Goal: Register for event/course

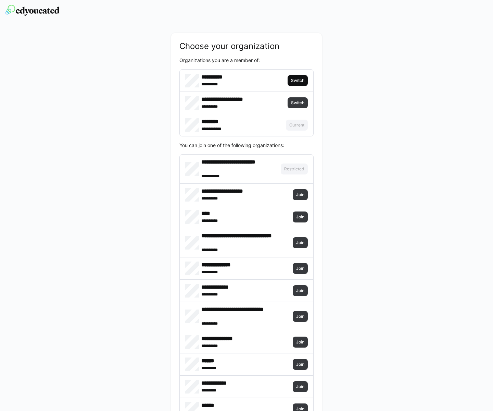
click at [296, 81] on span "Switch" at bounding box center [298, 80] width 15 height 5
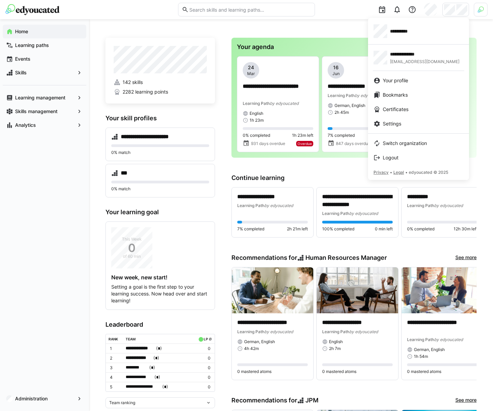
click at [479, 13] on div at bounding box center [246, 205] width 493 height 411
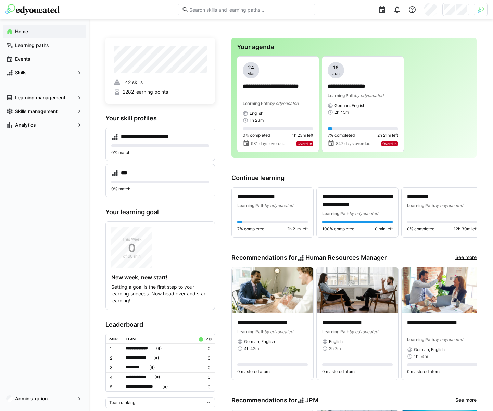
click at [481, 11] on img at bounding box center [481, 10] width 6 height 6
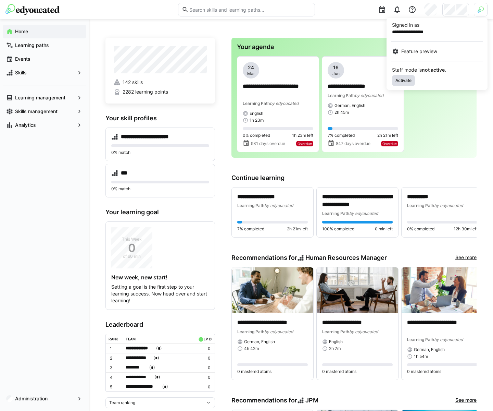
click at [407, 81] on span "Activate" at bounding box center [403, 80] width 17 height 5
click at [343, 33] on div at bounding box center [246, 205] width 493 height 411
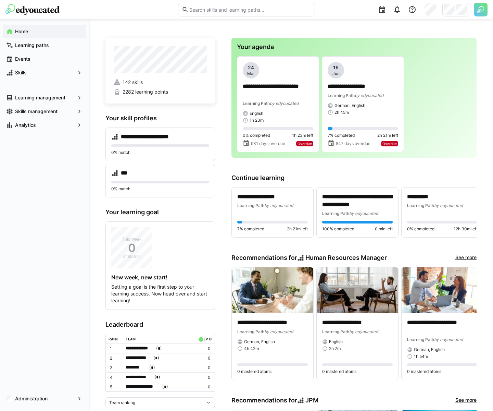
click at [456, 8] on div at bounding box center [456, 10] width 27 height 14
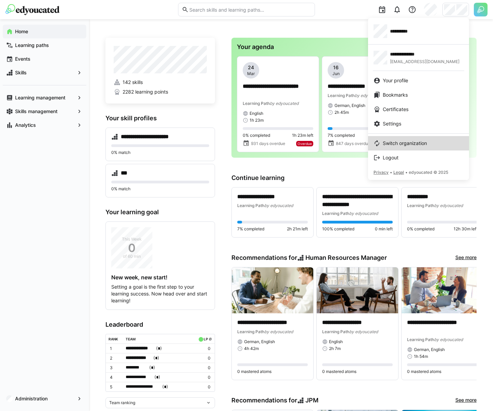
click at [421, 144] on span "Switch organization" at bounding box center [405, 143] width 44 height 7
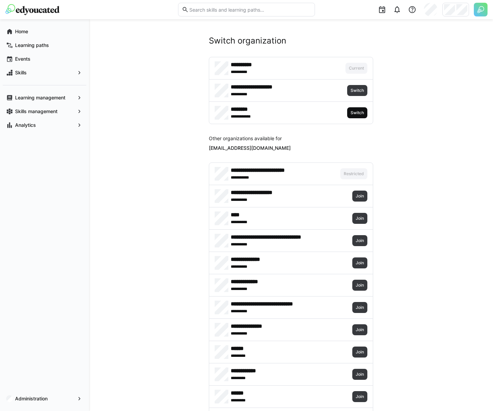
click at [354, 111] on span "Switch" at bounding box center [357, 112] width 15 height 5
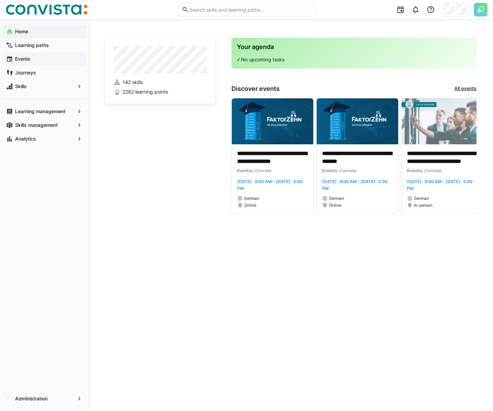
click at [56, 61] on span "Events" at bounding box center [48, 59] width 69 height 7
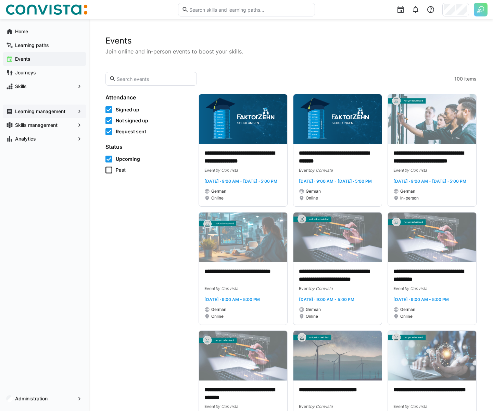
click at [0, 0] on app-navigation-label "Learning management" at bounding box center [0, 0] width 0 height 0
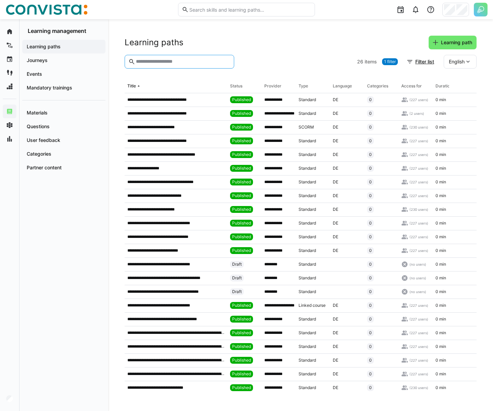
click at [178, 63] on input "text" at bounding box center [182, 62] width 95 height 6
click at [65, 72] on span "Events" at bounding box center [64, 74] width 76 height 7
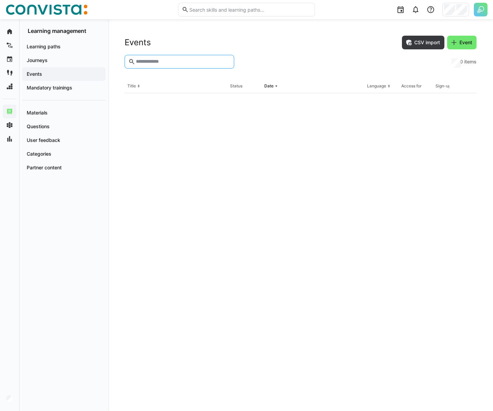
click at [176, 60] on input "text" at bounding box center [182, 62] width 95 height 6
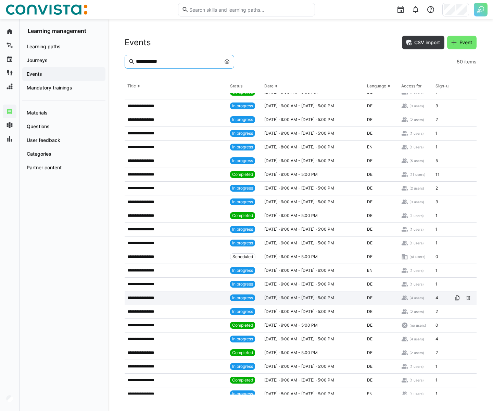
scroll to position [175, 0]
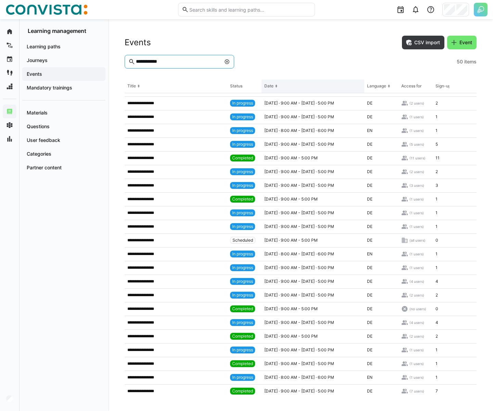
type input "**********"
click at [301, 88] on th "Date" at bounding box center [313, 86] width 103 height 14
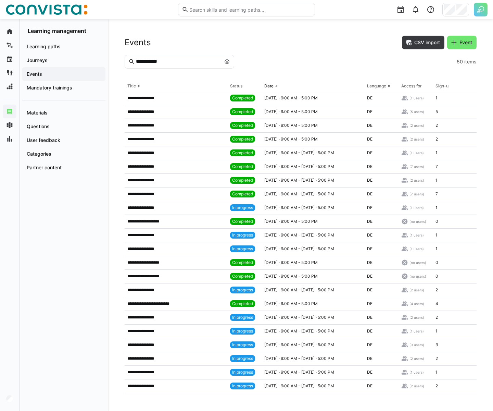
scroll to position [70, 0]
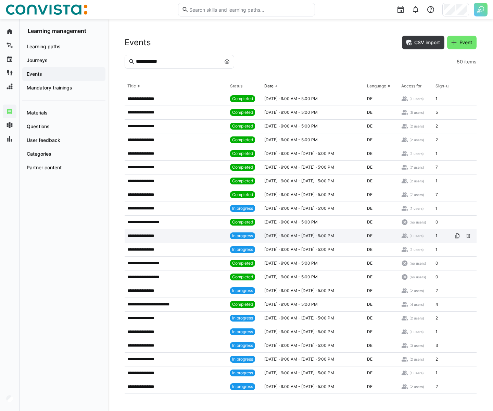
click at [303, 238] on span "[DATE] · 9:00 AM - [DATE] · 5:00 PM" at bounding box center [300, 235] width 70 height 5
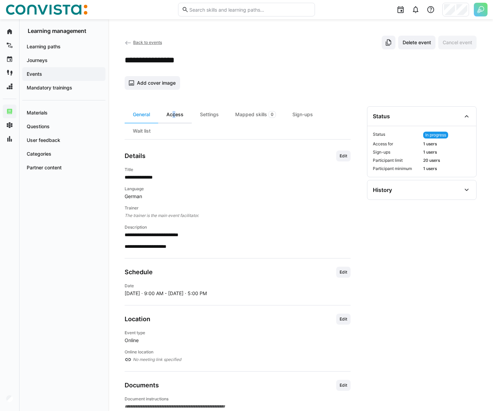
click at [172, 113] on div "Access" at bounding box center [175, 114] width 34 height 16
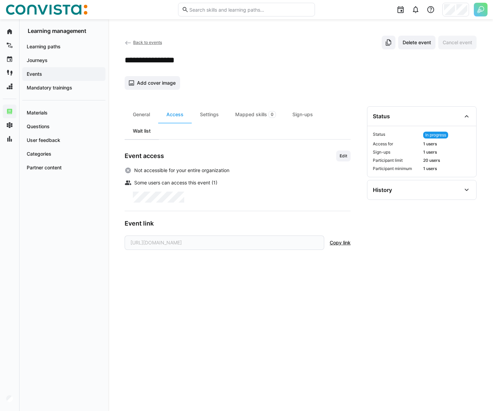
click at [145, 133] on div "Wait list" at bounding box center [142, 131] width 34 height 16
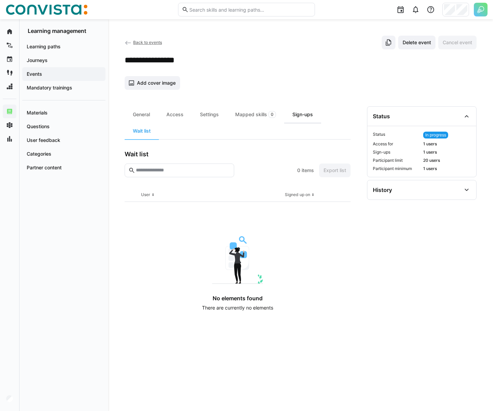
click at [298, 113] on div "Sign-ups" at bounding box center [302, 114] width 37 height 16
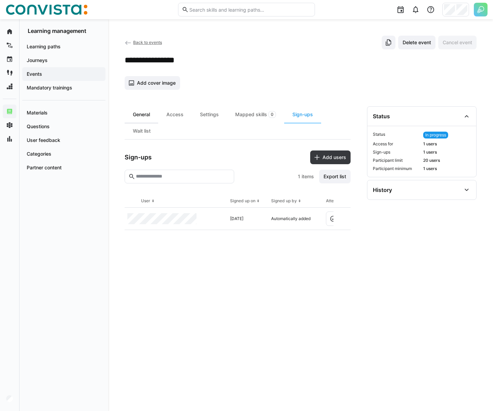
click at [150, 118] on div "General" at bounding box center [142, 114] width 34 height 16
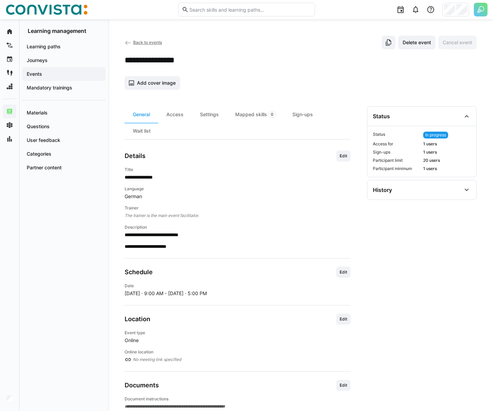
click at [126, 42] on eds-icon at bounding box center [128, 42] width 7 height 7
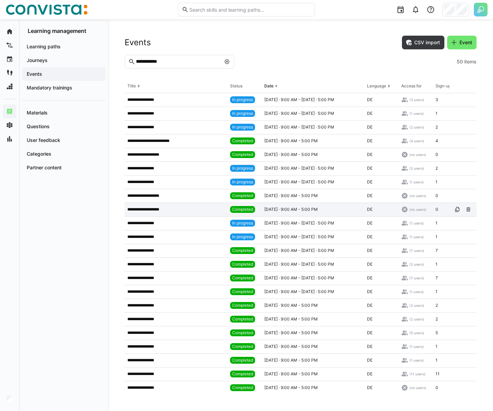
scroll to position [384, 0]
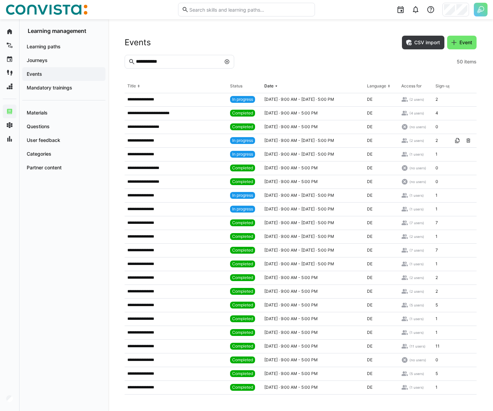
click at [73, 242] on div "Learning paths Journeys Events Mandatory trainings Materials Questions User fee…" at bounding box center [64, 222] width 89 height 377
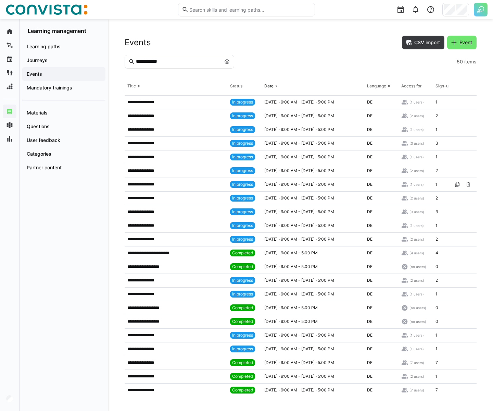
scroll to position [0, 0]
